Goal: Complete application form

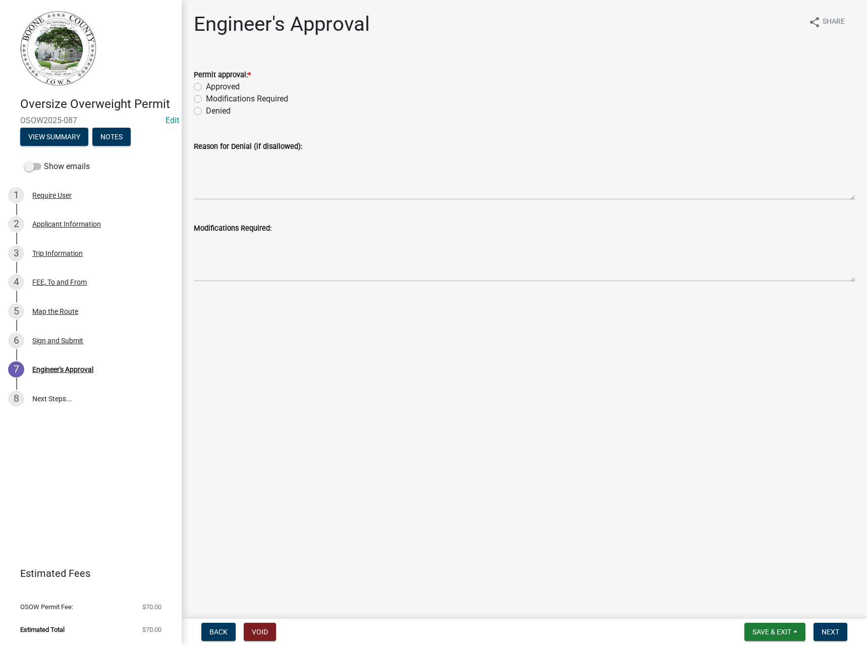
click at [223, 87] on label "Approved" at bounding box center [223, 87] width 34 height 12
click at [213, 87] on input "Approved" at bounding box center [209, 84] width 7 height 7
radio input "true"
click at [825, 633] on span "Next" at bounding box center [831, 632] width 18 height 8
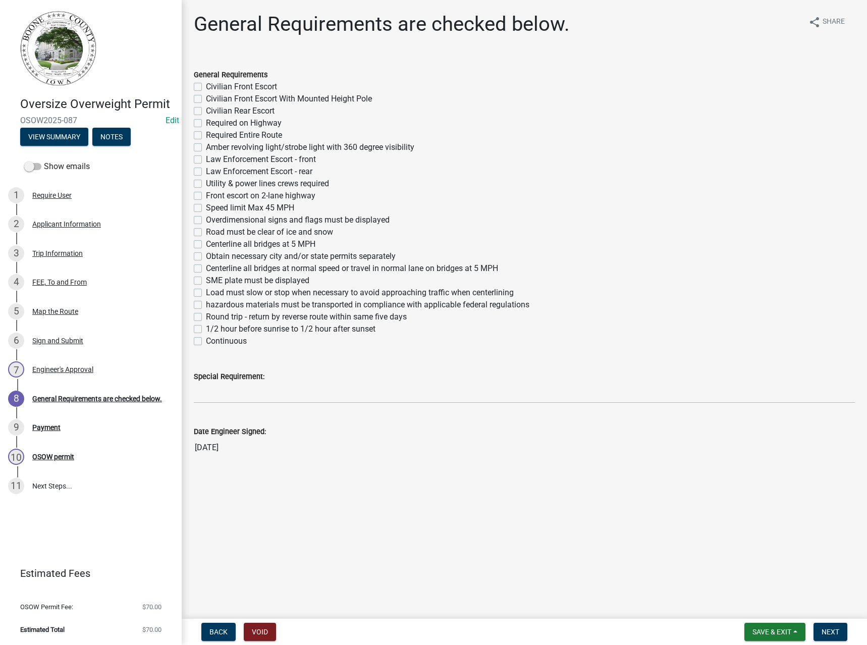
click at [230, 133] on label "Required Entire Route" at bounding box center [244, 135] width 76 height 12
click at [213, 133] on input "Required Entire Route" at bounding box center [209, 132] width 7 height 7
checkbox input "true"
checkbox input "false"
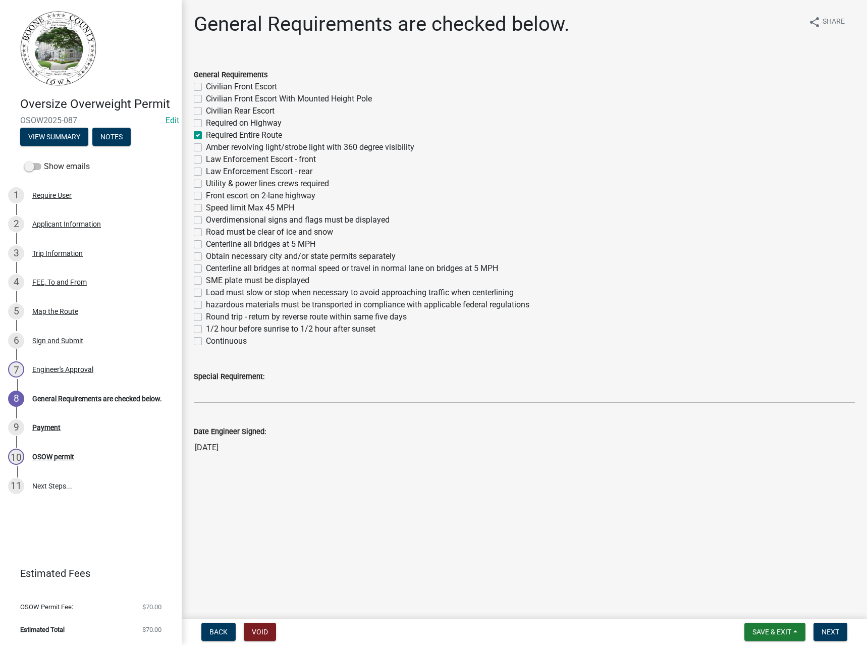
checkbox input "false"
checkbox input "true"
checkbox input "false"
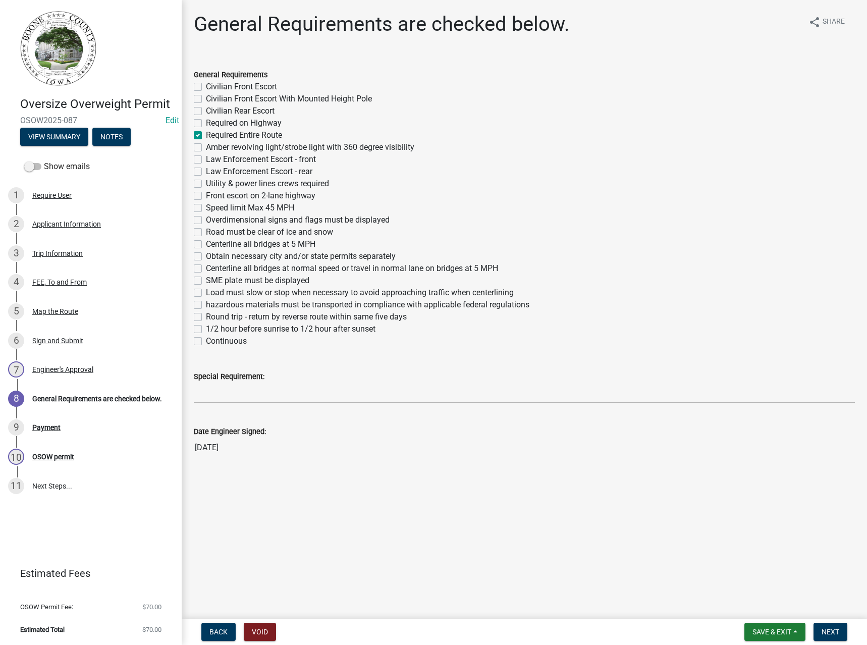
checkbox input "false"
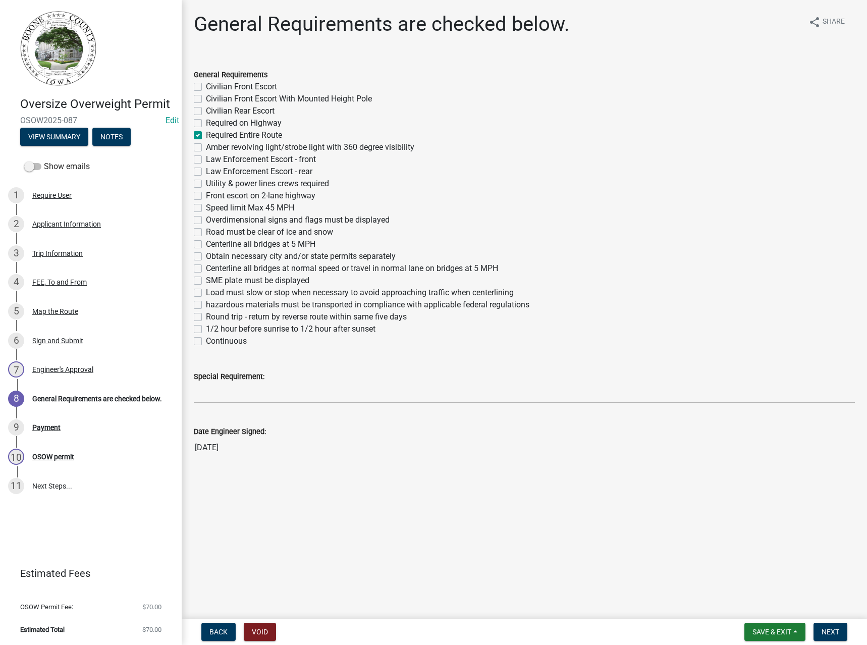
checkbox input "false"
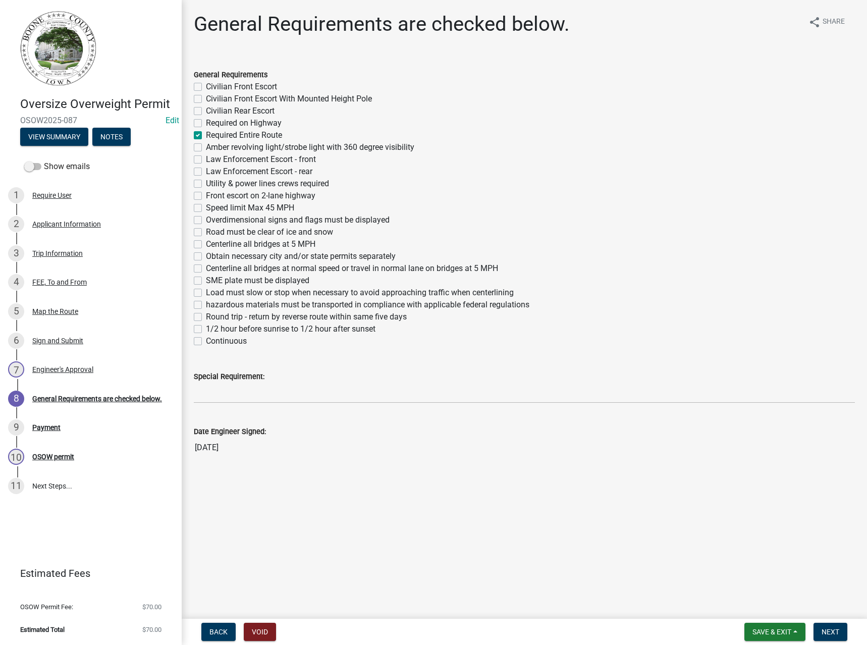
checkbox input "false"
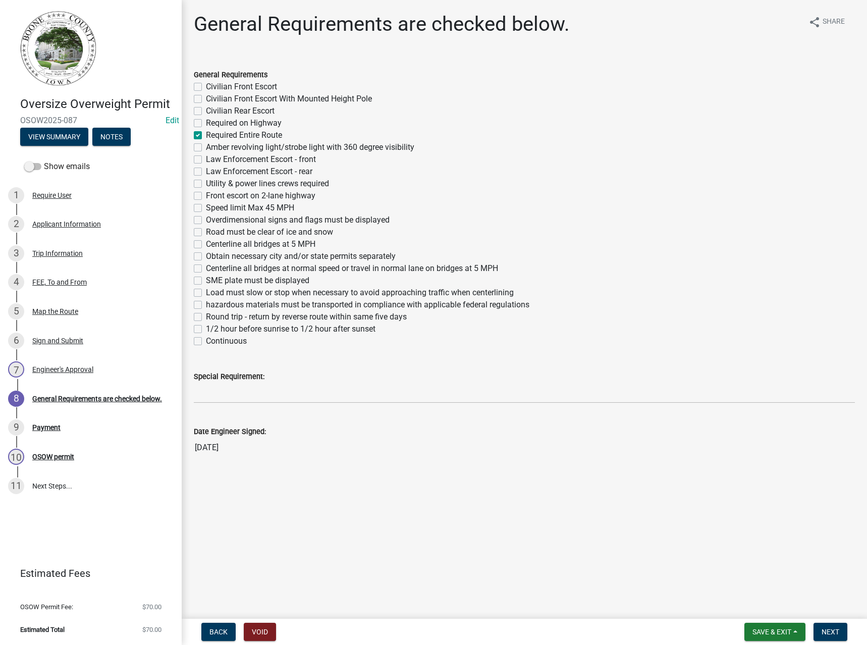
click at [248, 221] on label "Overdimensional signs and flags must be displayed" at bounding box center [298, 220] width 184 height 12
click at [213, 221] on input "Overdimensional signs and flags must be displayed" at bounding box center [209, 217] width 7 height 7
checkbox input "true"
checkbox input "false"
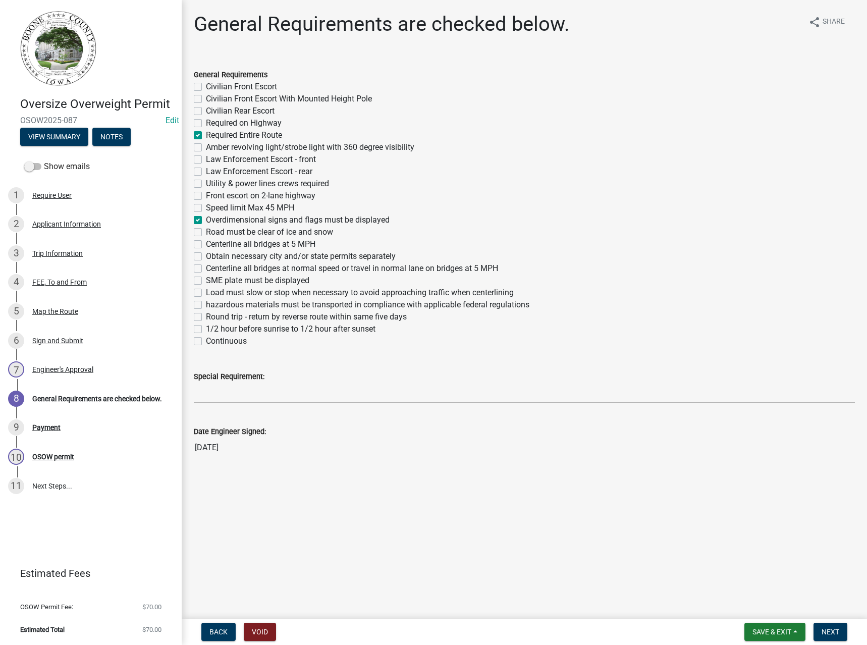
checkbox input "false"
checkbox input "true"
checkbox input "false"
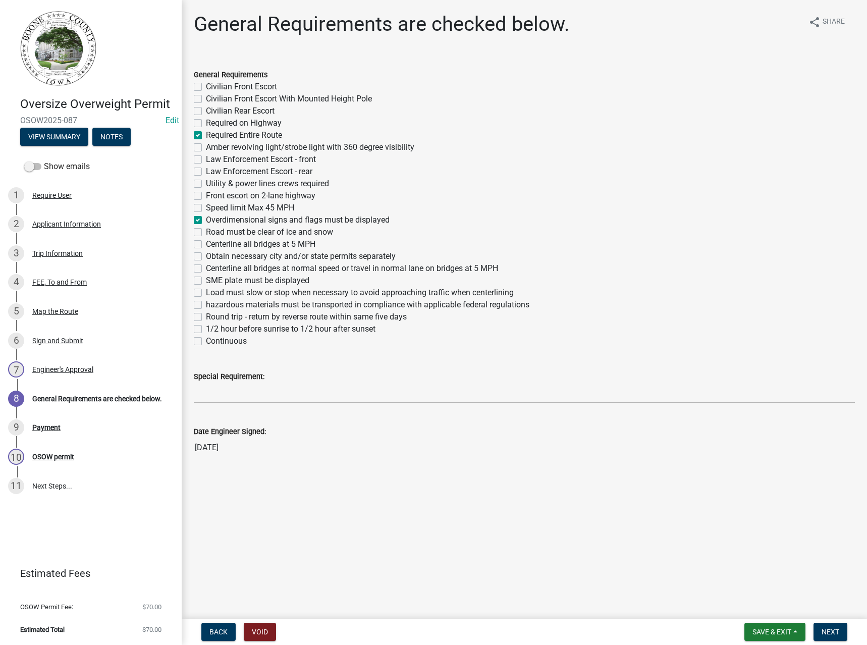
checkbox input "false"
checkbox input "true"
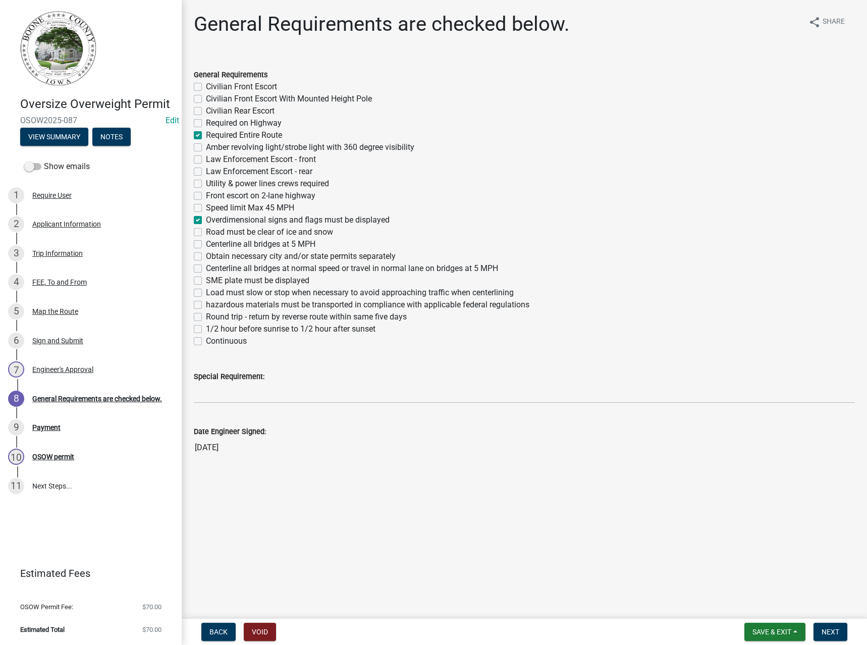
checkbox input "false"
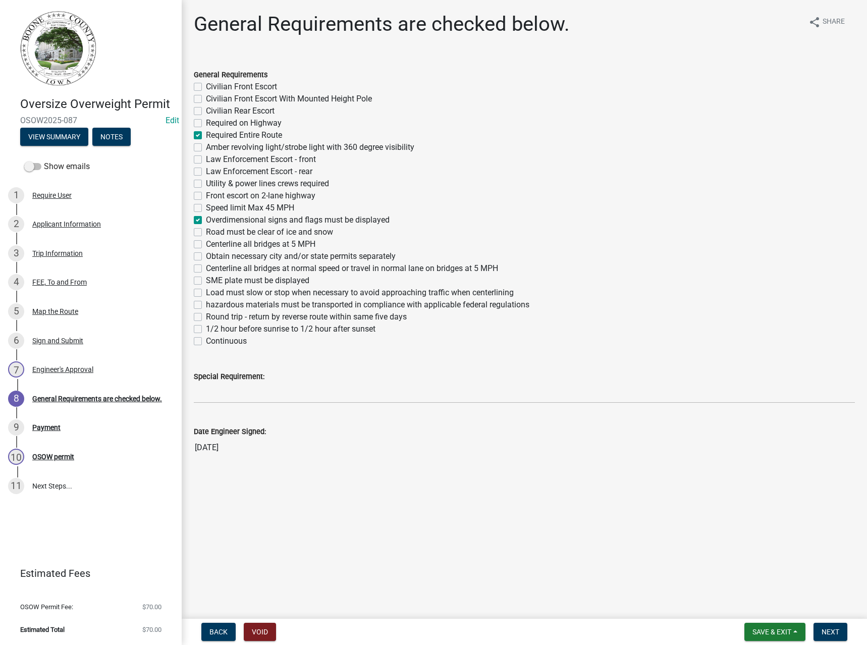
checkbox input "false"
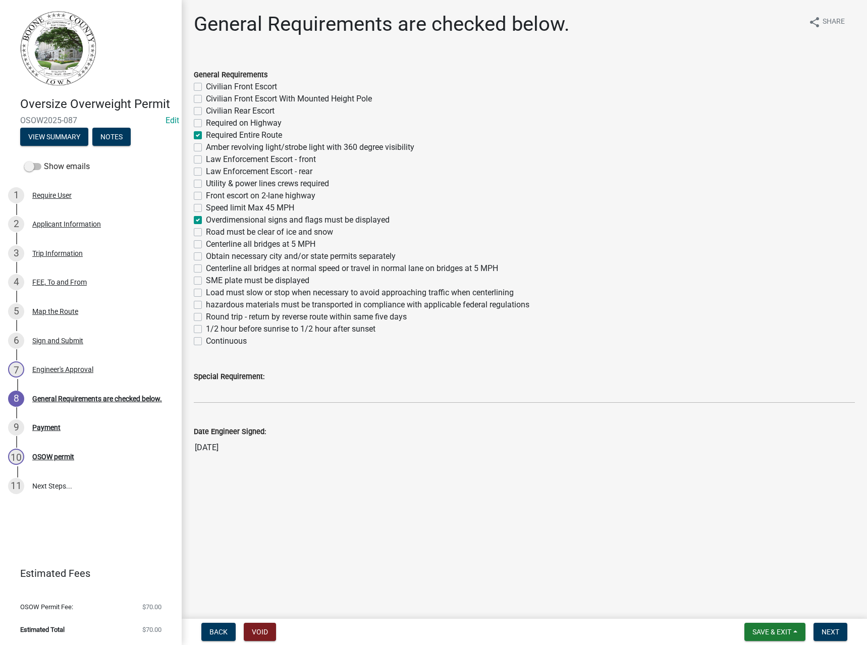
click at [229, 256] on label "Obtain necessary city and/or state permits separately" at bounding box center [301, 256] width 190 height 12
click at [213, 256] on input "Obtain necessary city and/or state permits separately" at bounding box center [209, 253] width 7 height 7
checkbox input "true"
checkbox input "false"
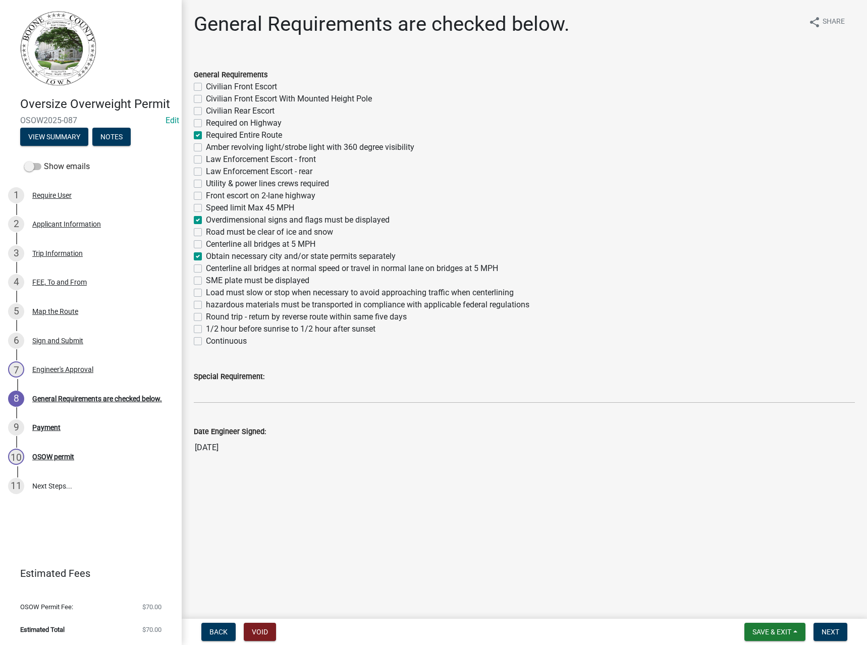
checkbox input "false"
checkbox input "true"
checkbox input "false"
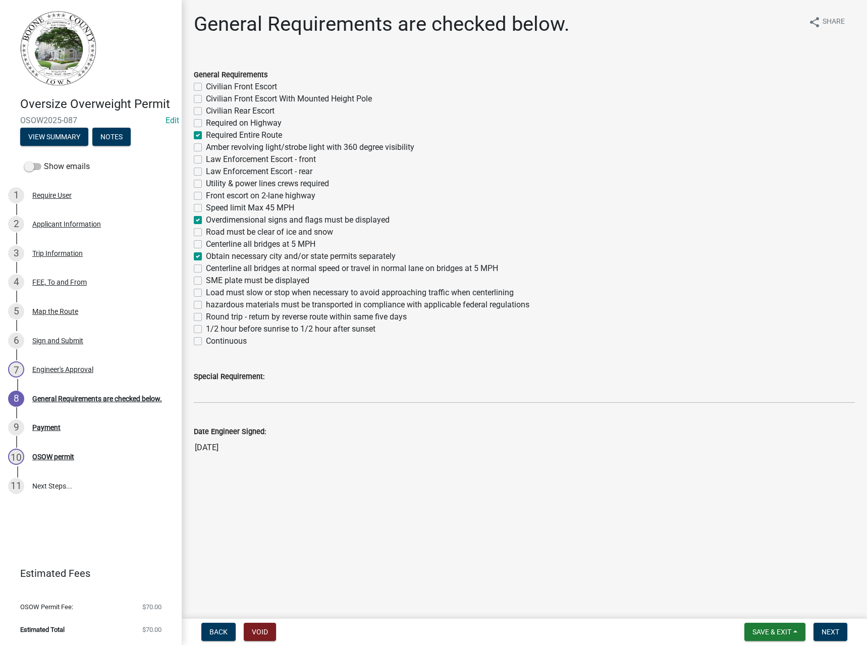
checkbox input "false"
checkbox input "true"
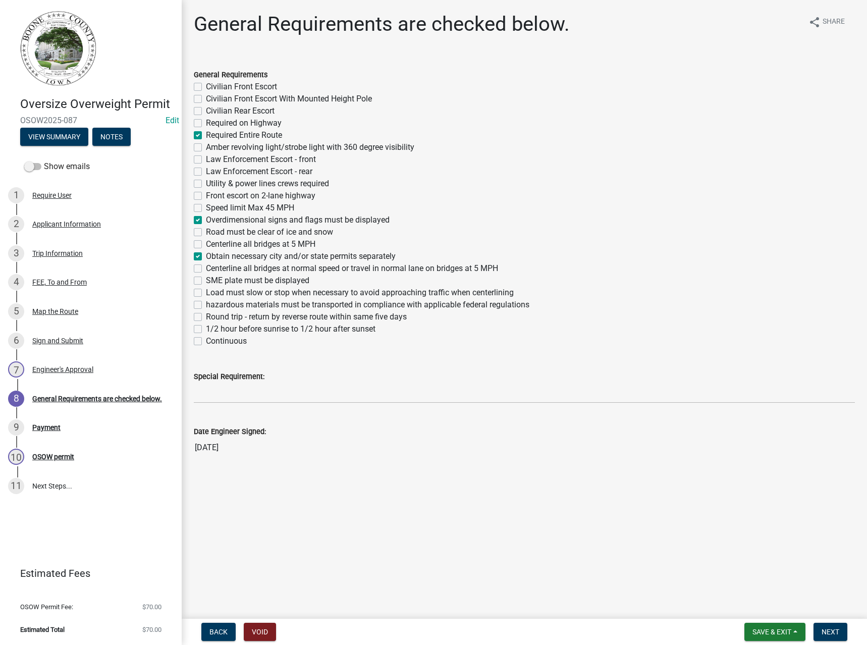
checkbox input "false"
checkbox input "true"
checkbox input "false"
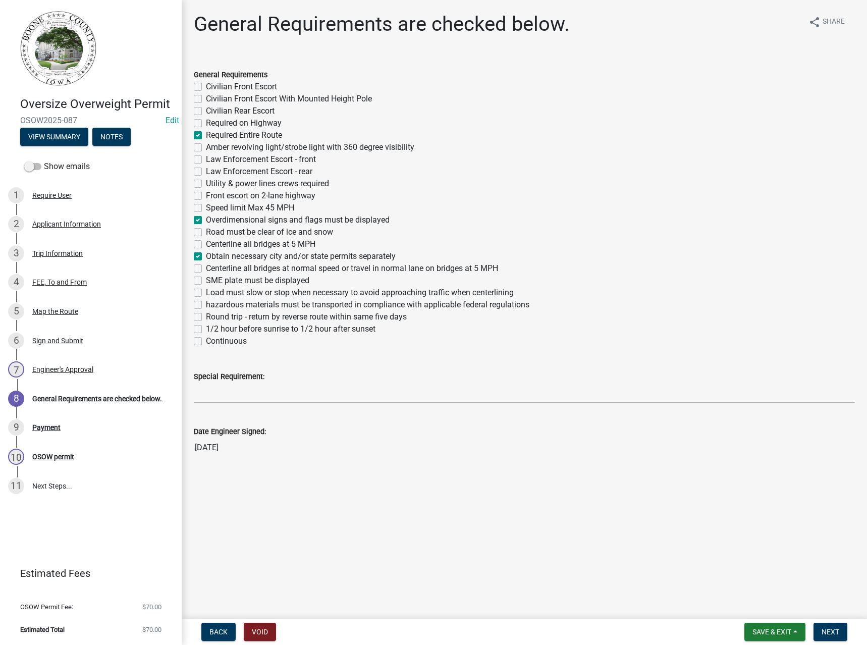
checkbox input "false"
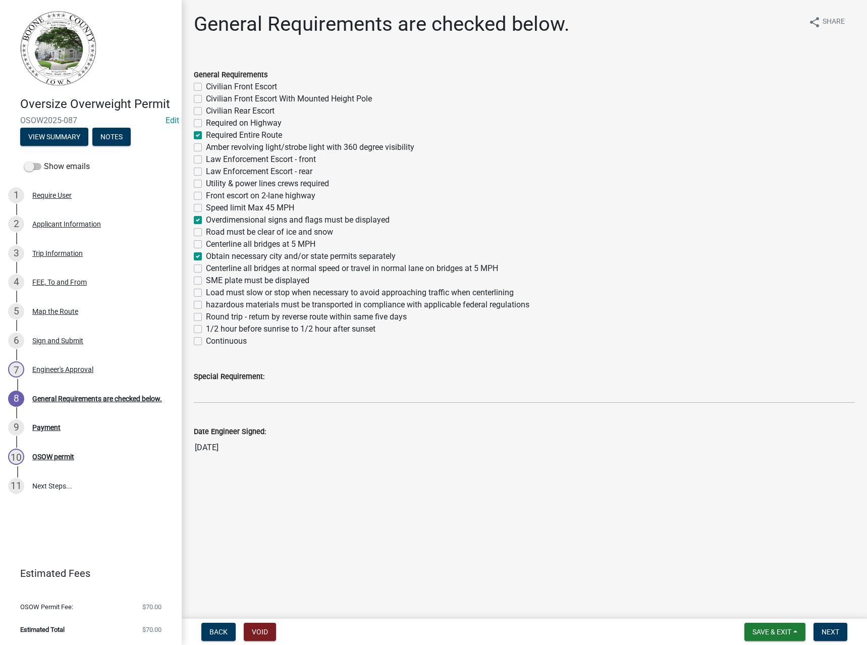
click at [240, 244] on label "Centerline all bridges at 5 MPH" at bounding box center [261, 244] width 110 height 12
click at [213, 244] on input "Centerline all bridges at 5 MPH" at bounding box center [209, 241] width 7 height 7
checkbox input "true"
checkbox input "false"
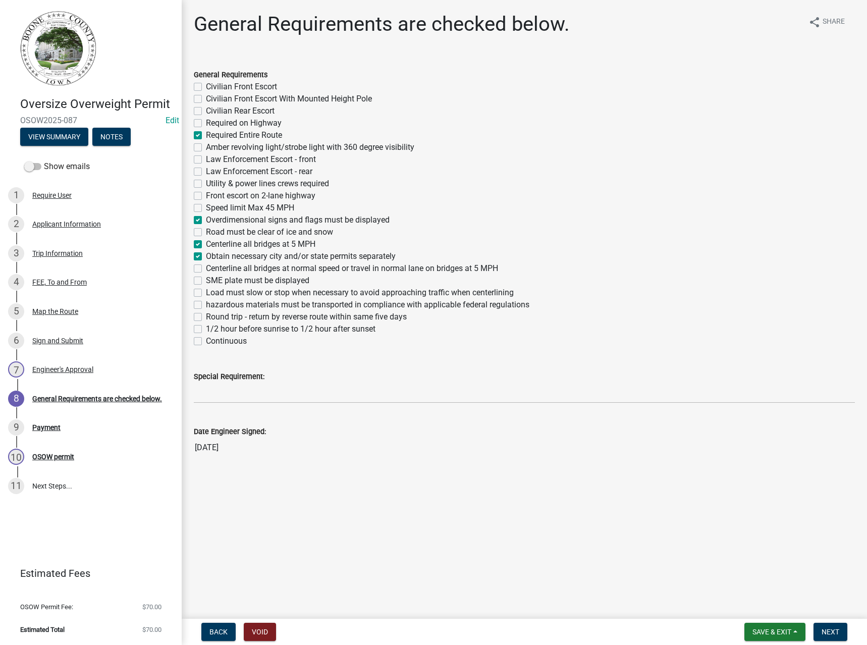
checkbox input "false"
checkbox input "true"
checkbox input "false"
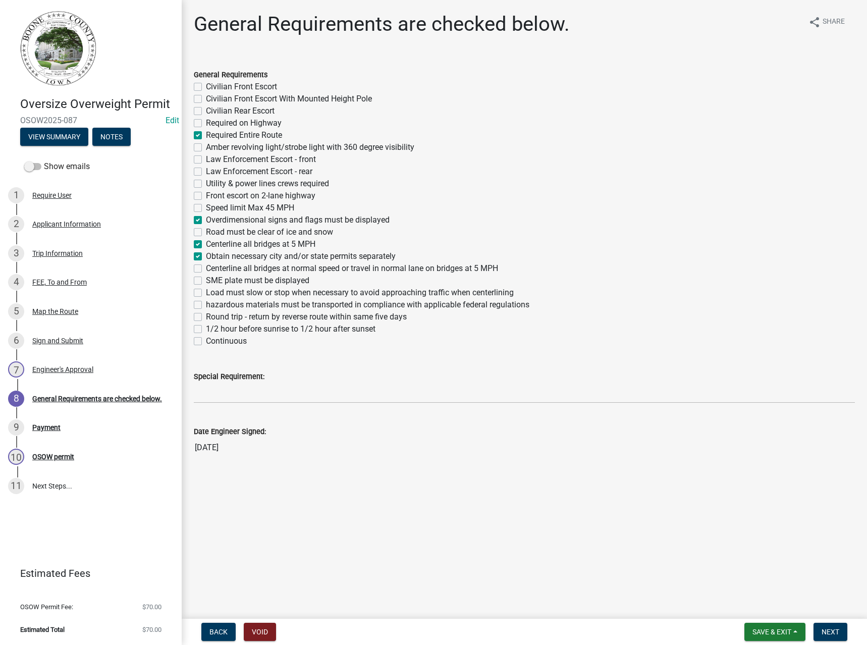
checkbox input "false"
checkbox input "true"
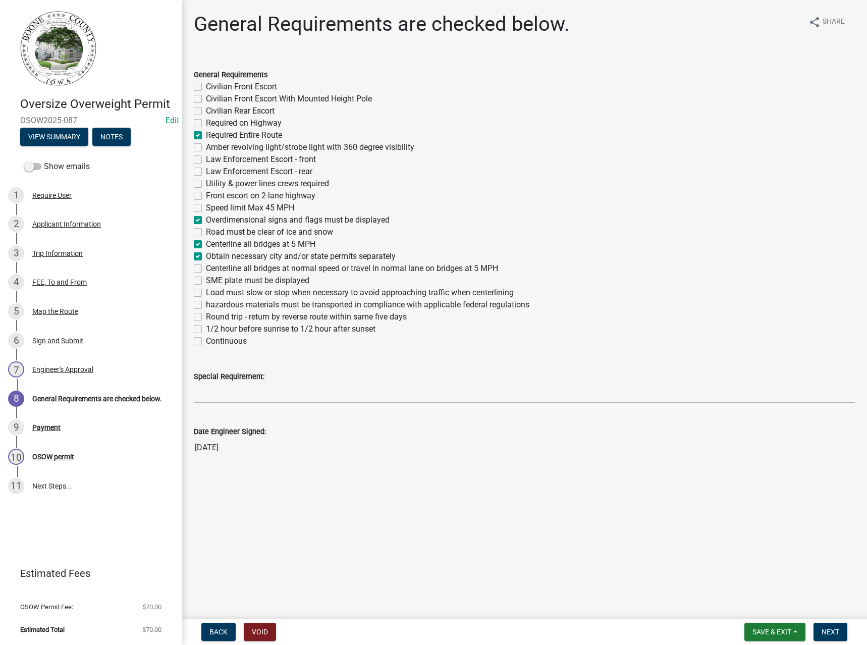
checkbox input "false"
checkbox input "true"
checkbox input "false"
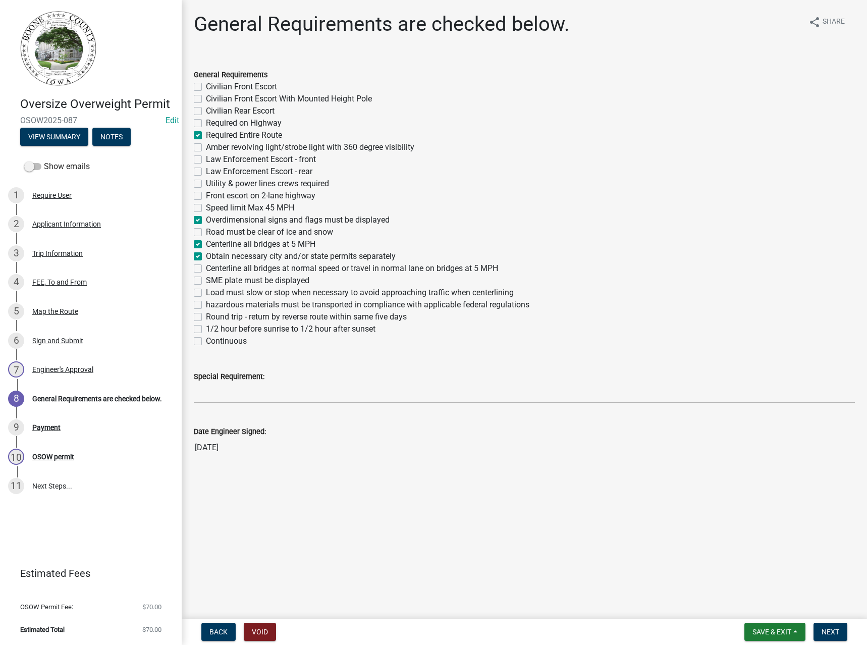
checkbox input "false"
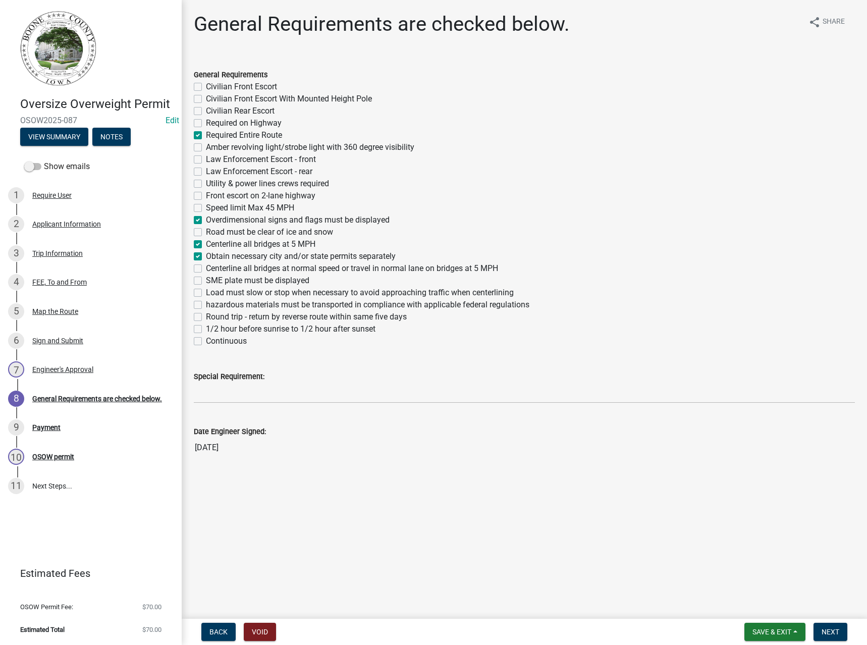
click at [226, 329] on label "1/2 hour before sunrise to 1/2 hour after sunset" at bounding box center [291, 329] width 170 height 12
click at [213, 329] on input "1/2 hour before sunrise to 1/2 hour after sunset" at bounding box center [209, 326] width 7 height 7
checkbox input "true"
checkbox input "false"
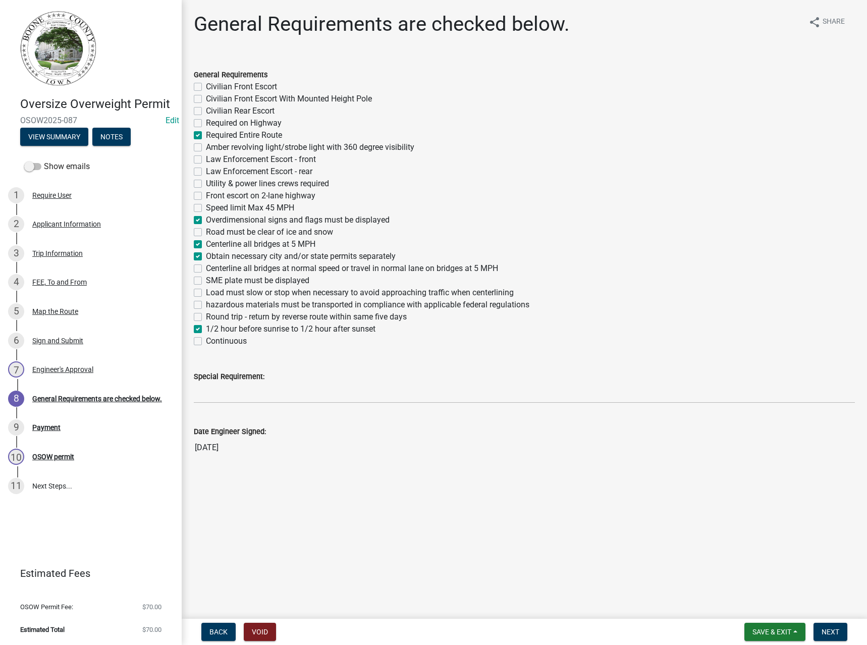
checkbox input "false"
checkbox input "true"
checkbox input "false"
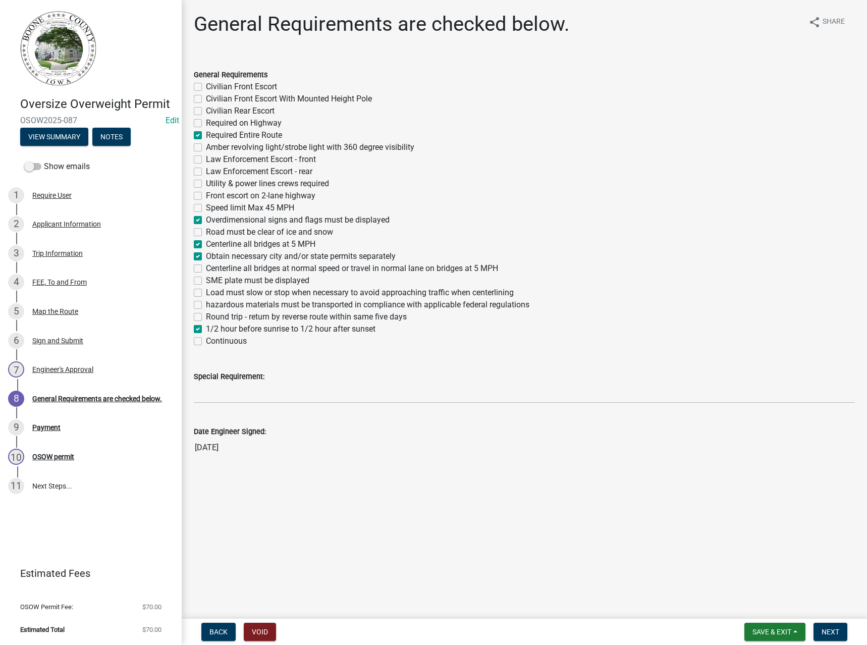
checkbox input "false"
checkbox input "true"
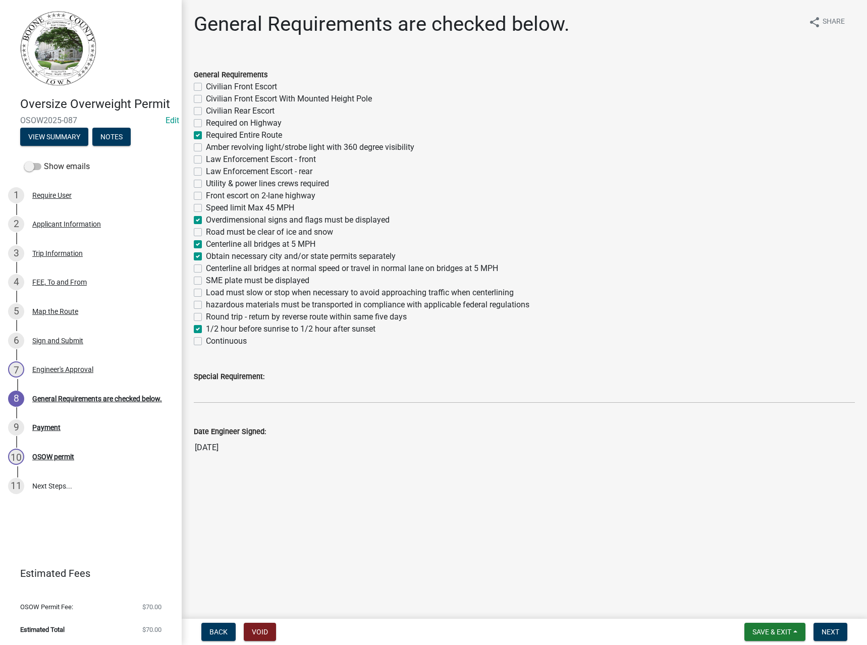
checkbox input "false"
checkbox input "true"
checkbox input "false"
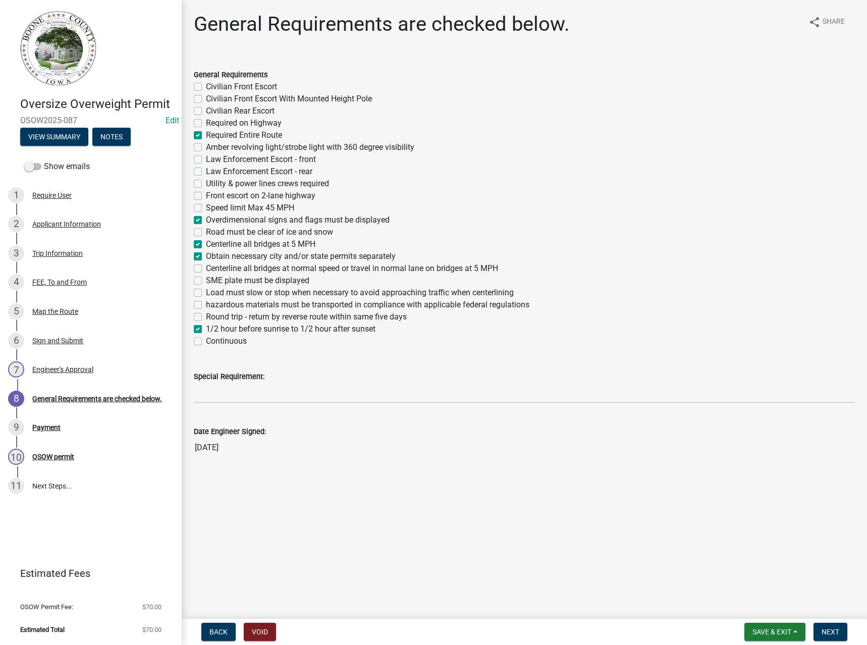
checkbox input "false"
checkbox input "true"
checkbox input "false"
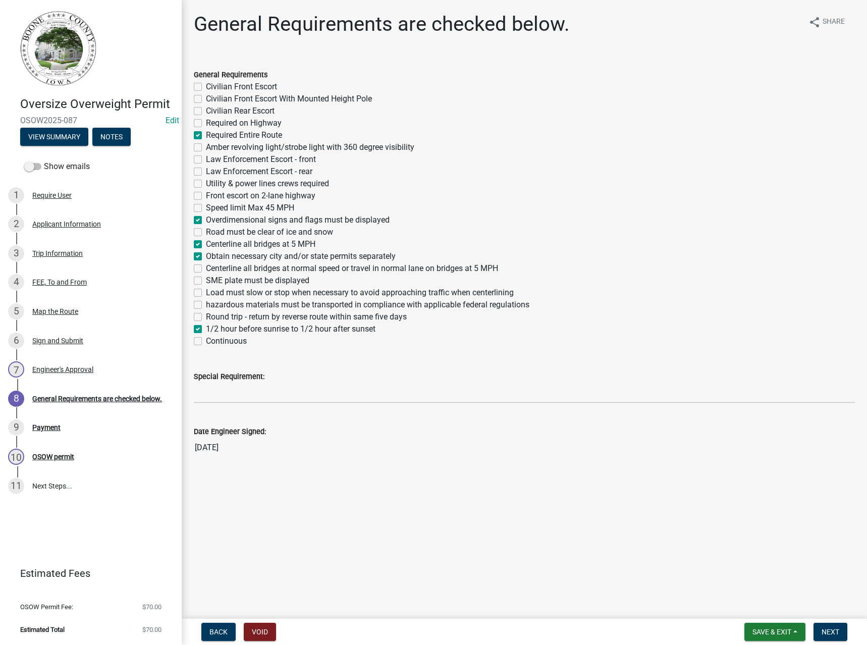
click at [225, 315] on label "Round trip - return by reverse route within same five days" at bounding box center [306, 317] width 201 height 12
click at [213, 315] on input "Round trip - return by reverse route within same five days" at bounding box center [209, 314] width 7 height 7
checkbox input "true"
checkbox input "false"
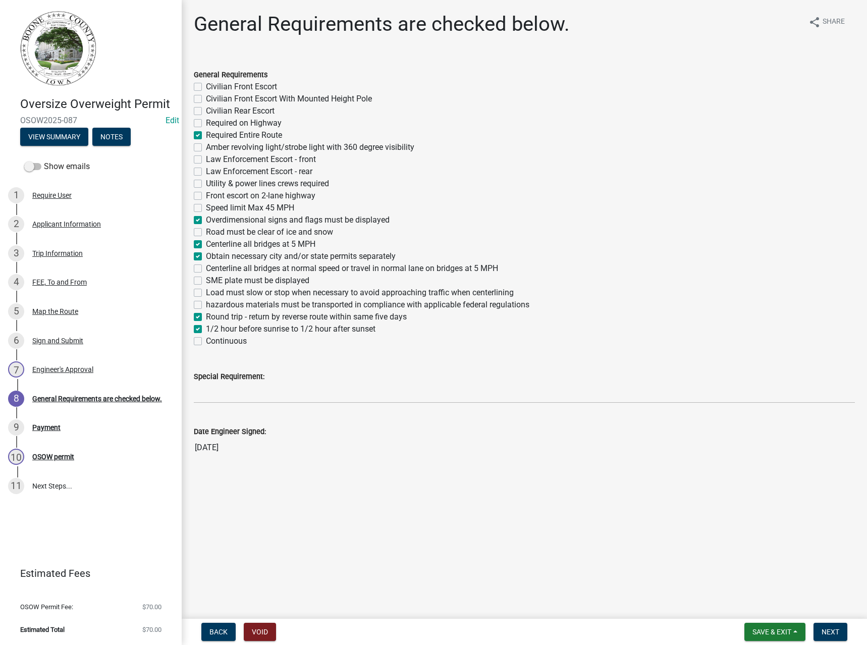
checkbox input "false"
checkbox input "true"
checkbox input "false"
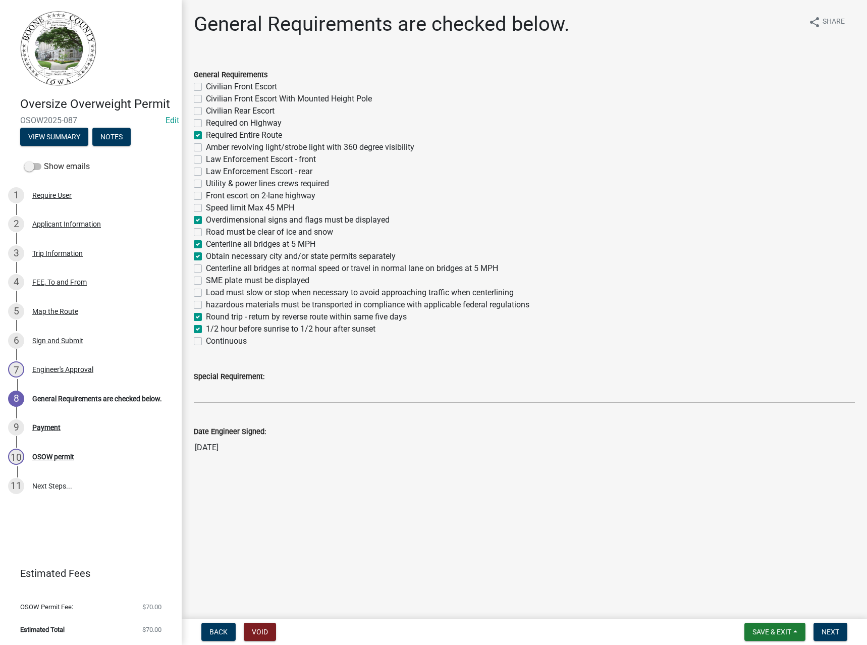
checkbox input "false"
checkbox input "true"
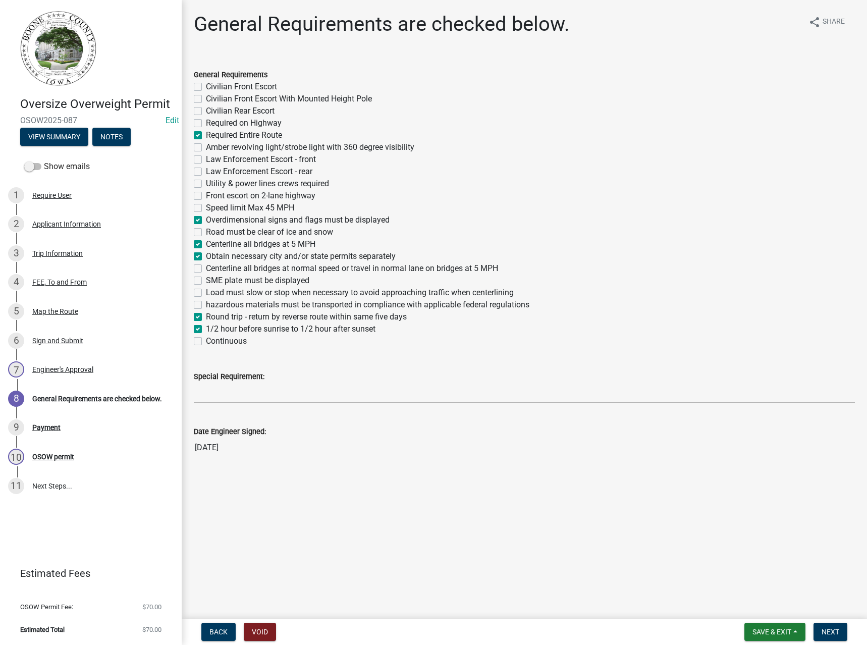
checkbox input "false"
checkbox input "true"
checkbox input "false"
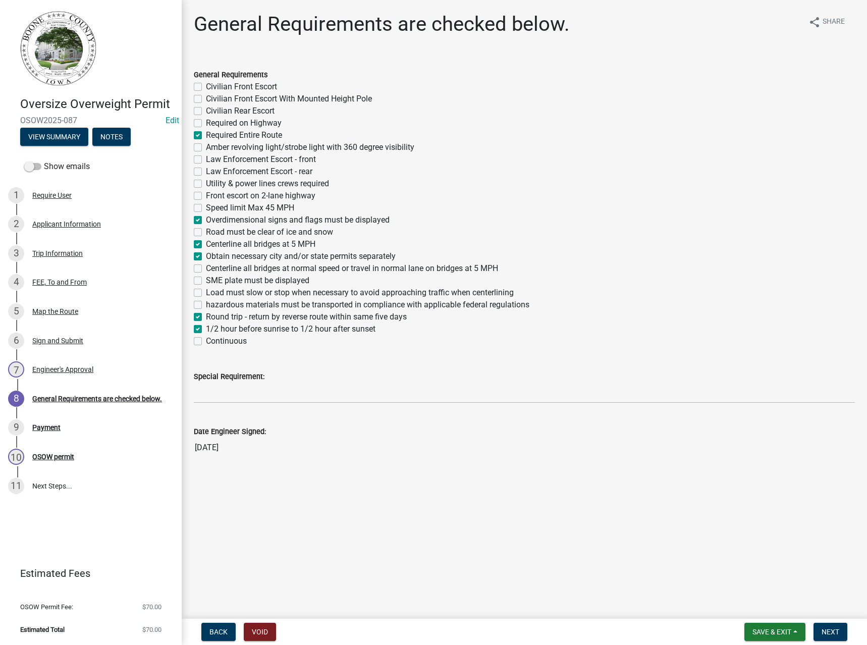
checkbox input "false"
checkbox input "true"
checkbox input "false"
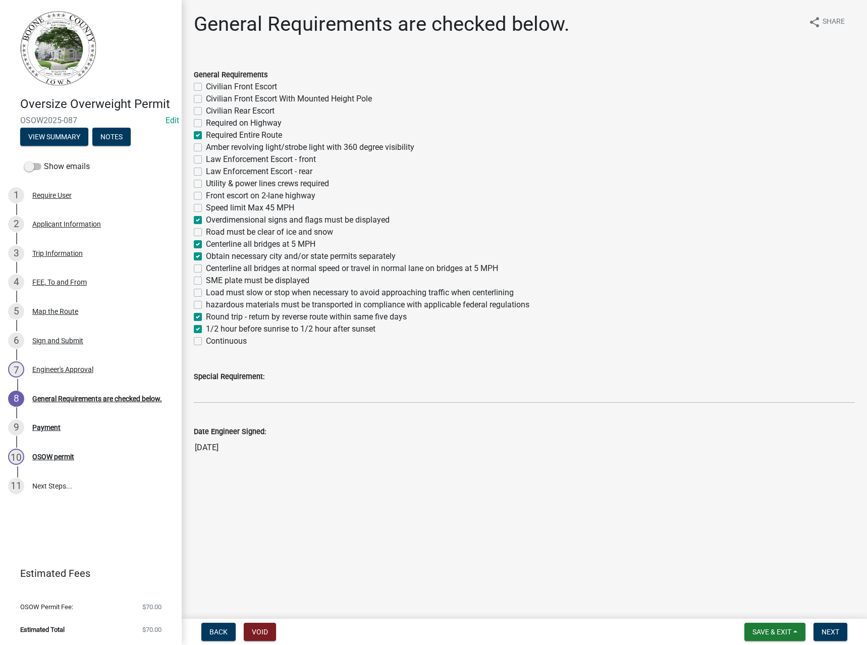
click at [220, 294] on label "Load must slow or stop when necessary to avoid approaching traffic when centerl…" at bounding box center [360, 293] width 308 height 12
click at [213, 293] on input "Load must slow or stop when necessary to avoid approaching traffic when centerl…" at bounding box center [209, 290] width 7 height 7
checkbox input "true"
checkbox input "false"
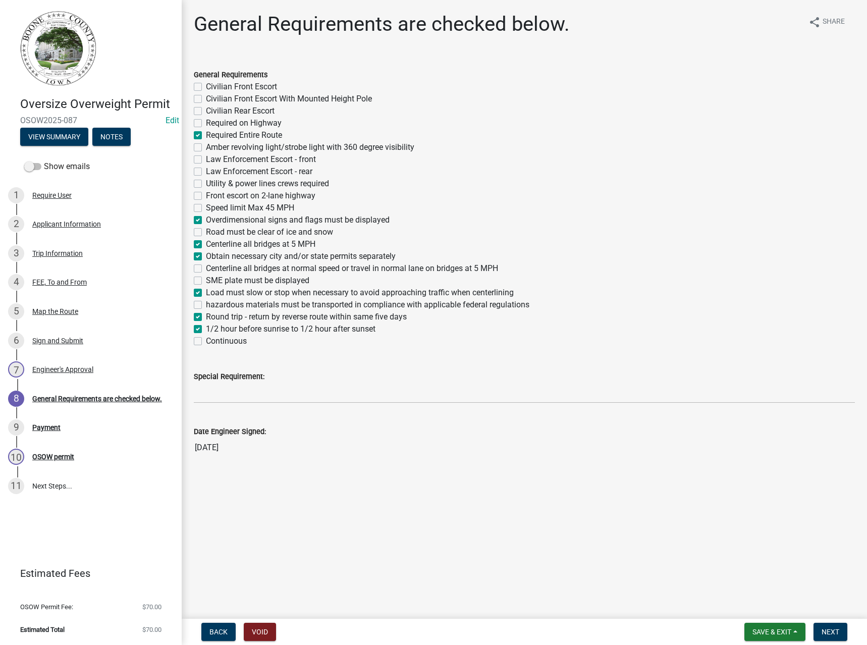
checkbox input "false"
checkbox input "true"
checkbox input "false"
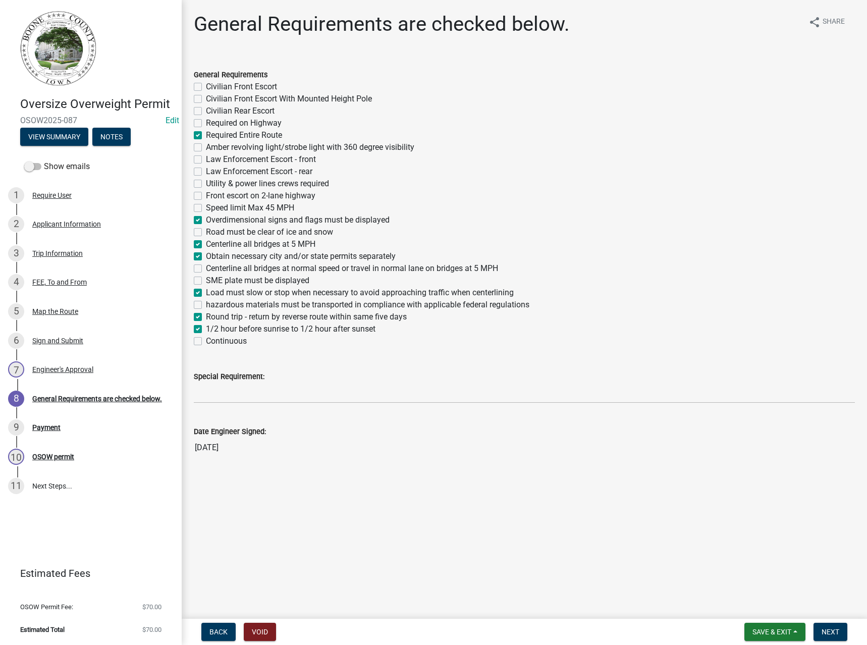
checkbox input "false"
checkbox input "true"
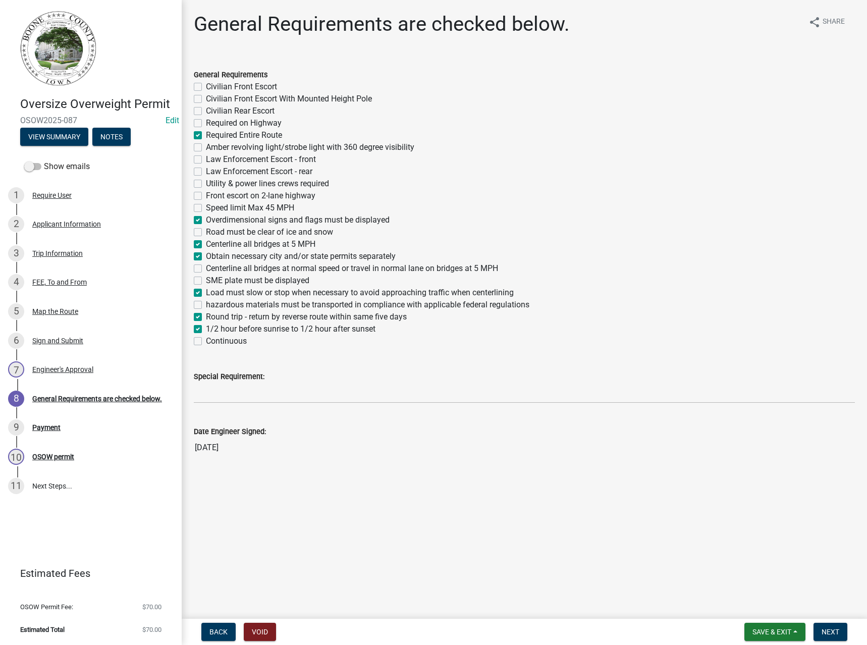
checkbox input "false"
checkbox input "true"
checkbox input "false"
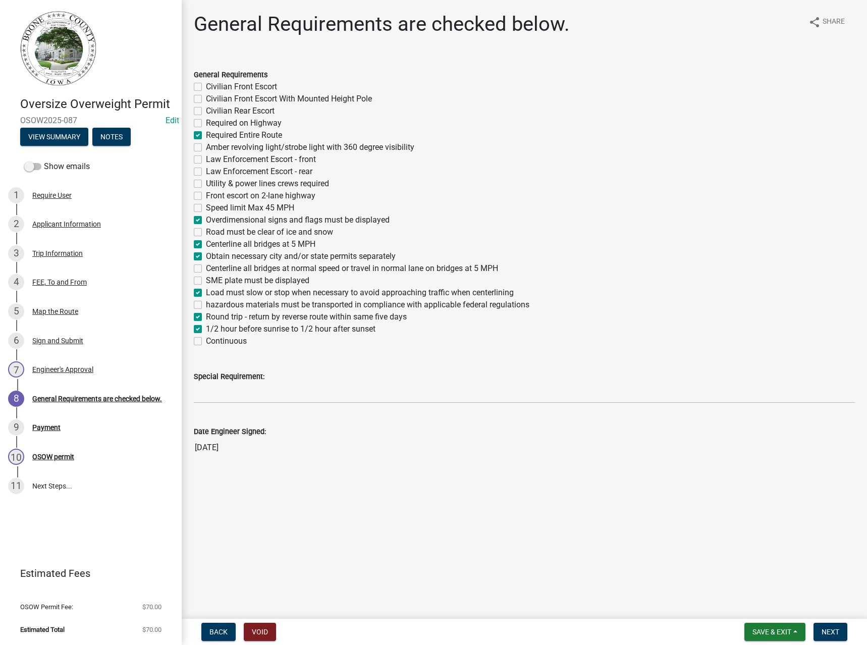
checkbox input "true"
checkbox input "false"
checkbox input "true"
checkbox input "false"
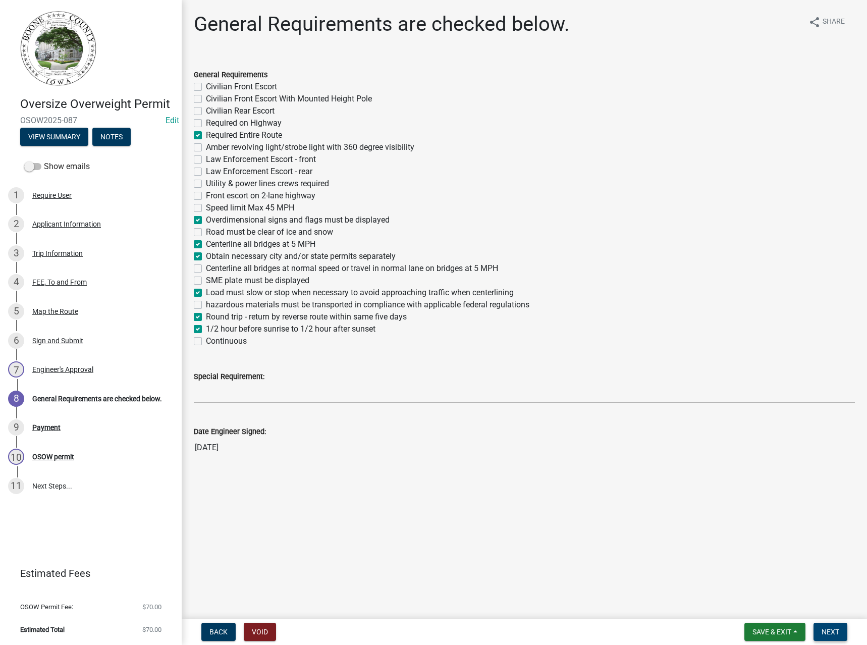
click at [839, 628] on span "Next" at bounding box center [831, 632] width 18 height 8
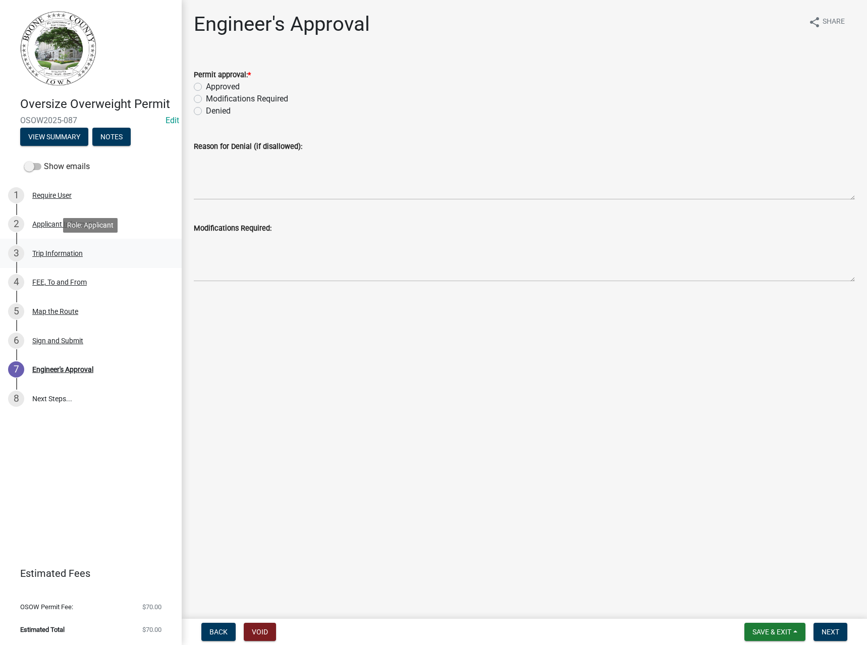
click at [43, 251] on div "Trip Information" at bounding box center [57, 253] width 50 height 7
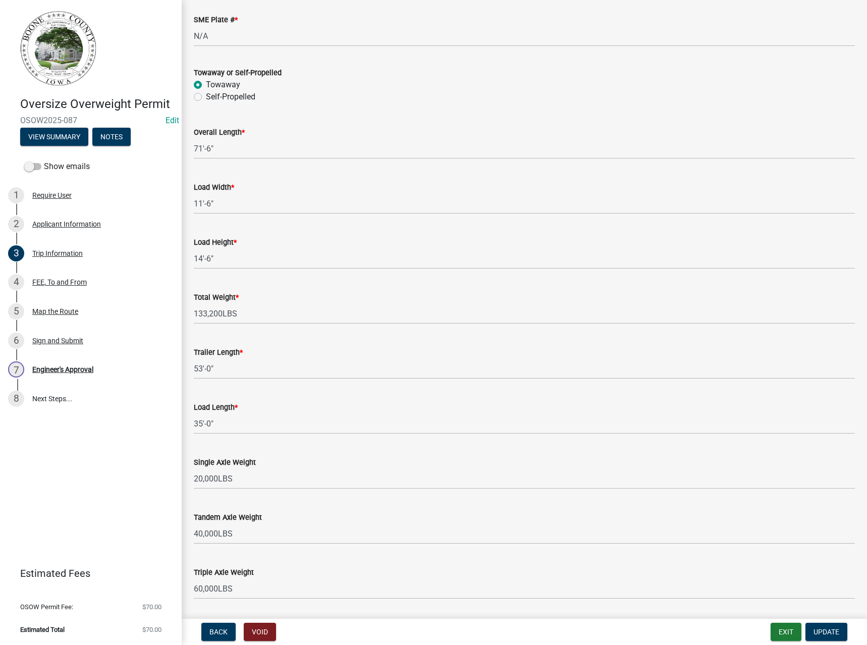
scroll to position [442, 0]
click at [53, 311] on div "Map the Route" at bounding box center [55, 311] width 46 height 7
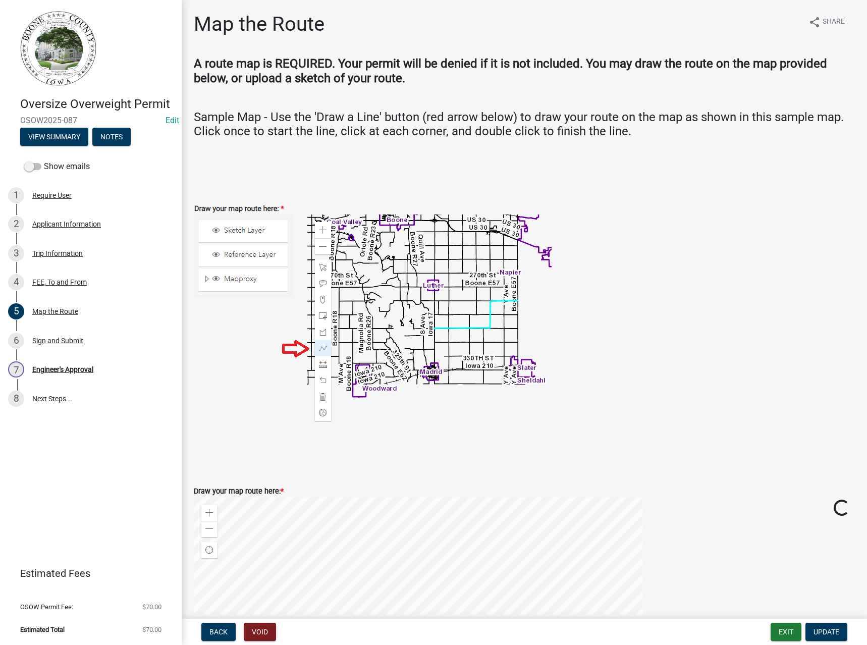
scroll to position [202, 0]
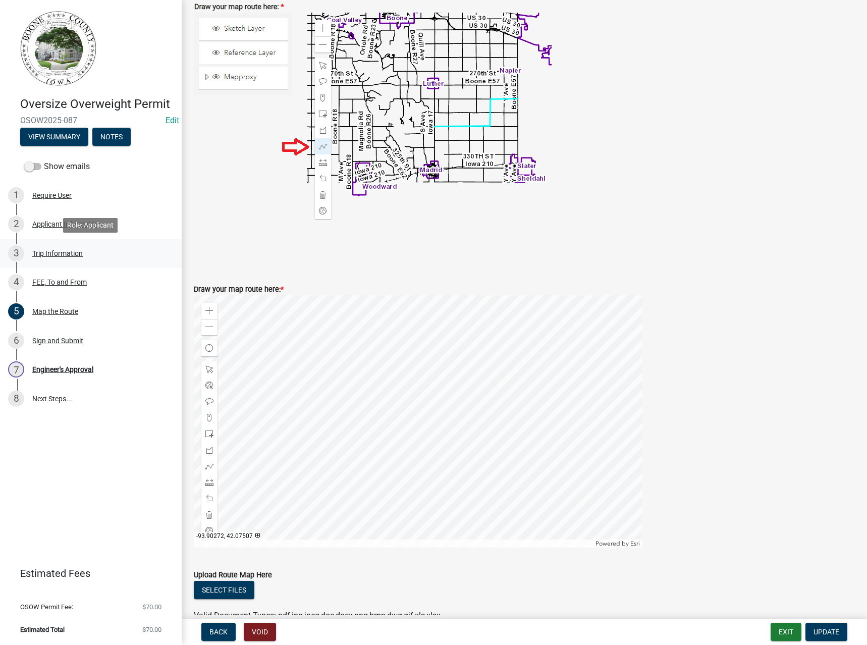
click at [60, 251] on div "Trip Information" at bounding box center [57, 253] width 50 height 7
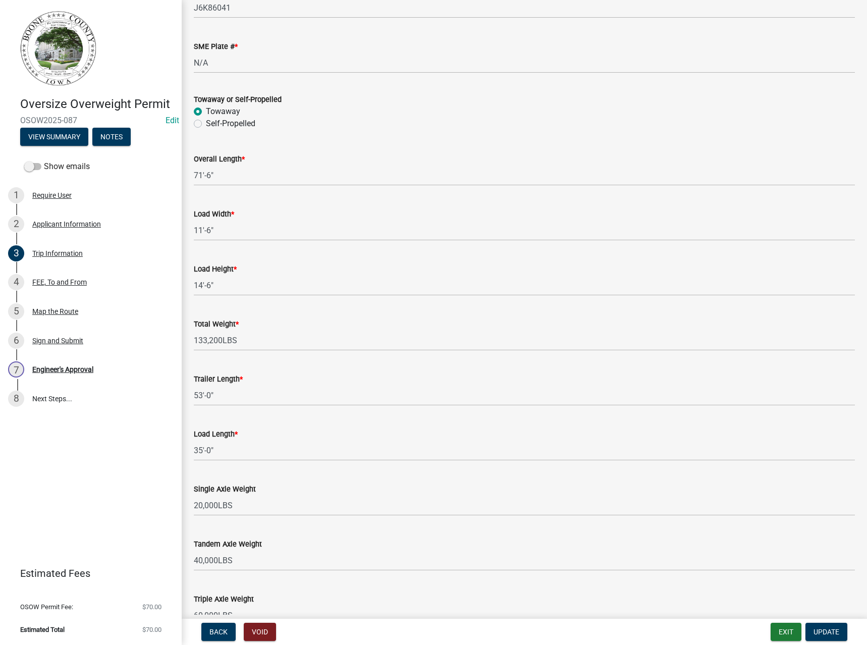
scroll to position [391, 0]
